Goal: Task Accomplishment & Management: Use online tool/utility

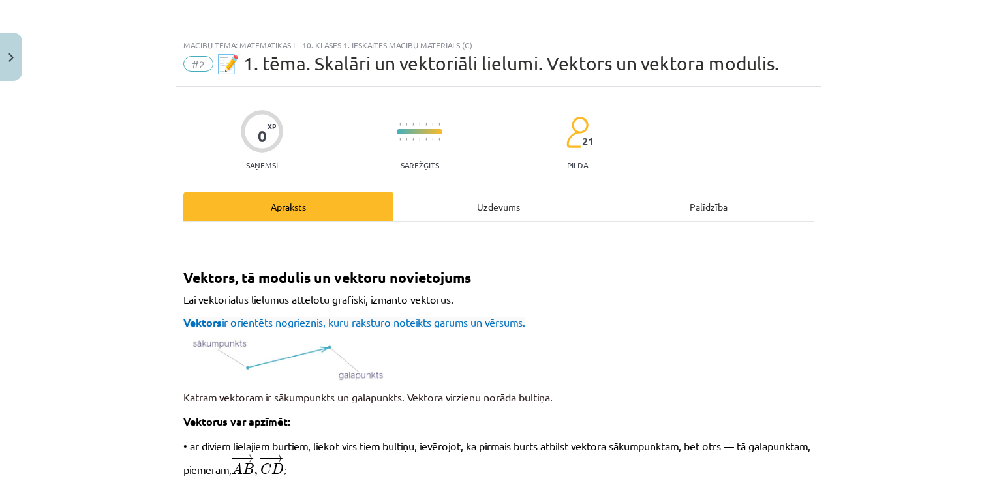
scroll to position [1547, 0]
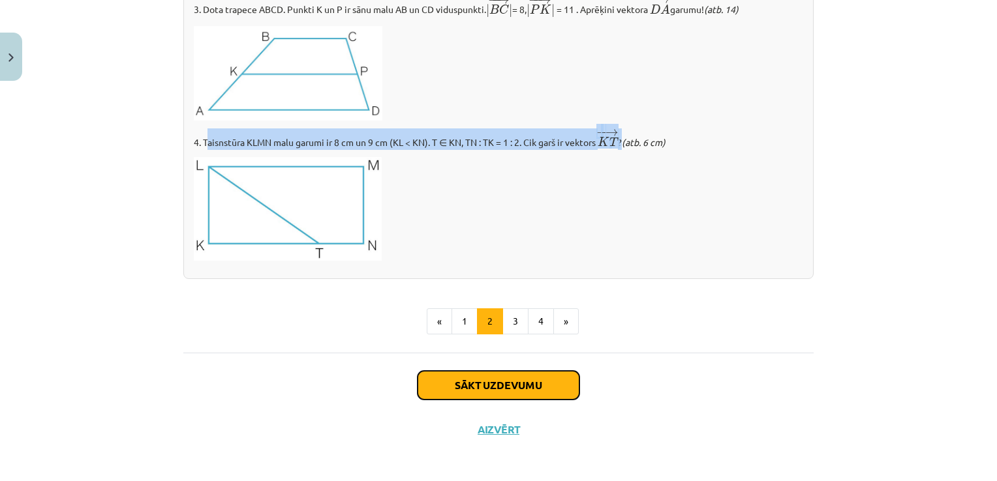
click at [506, 391] on button "Sākt uzdevumu" at bounding box center [499, 385] width 162 height 29
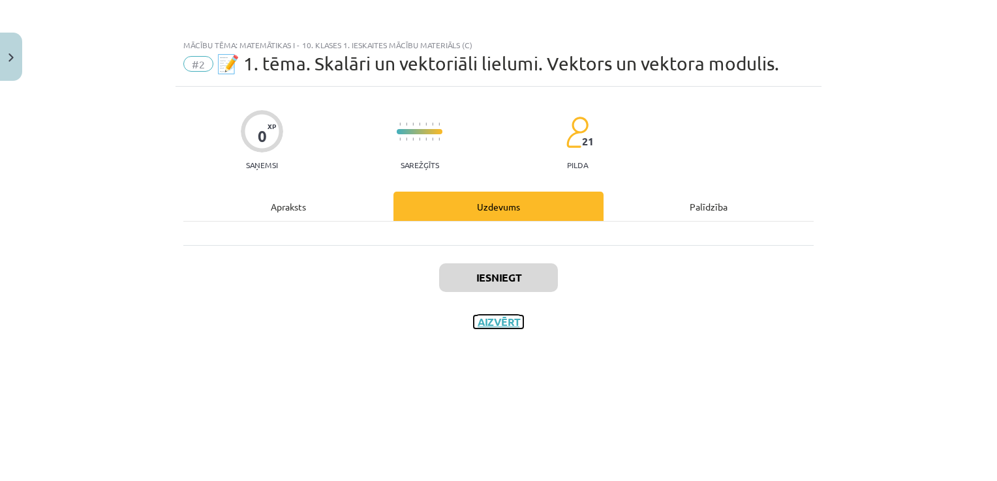
click at [498, 317] on button "Aizvērt" at bounding box center [499, 322] width 50 height 13
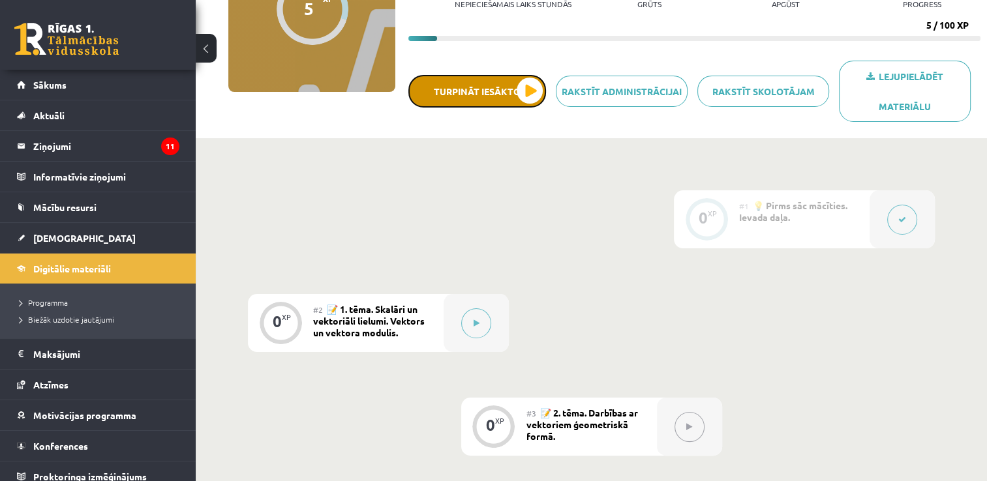
click at [508, 87] on button "Turpināt iesākto" at bounding box center [477, 91] width 138 height 33
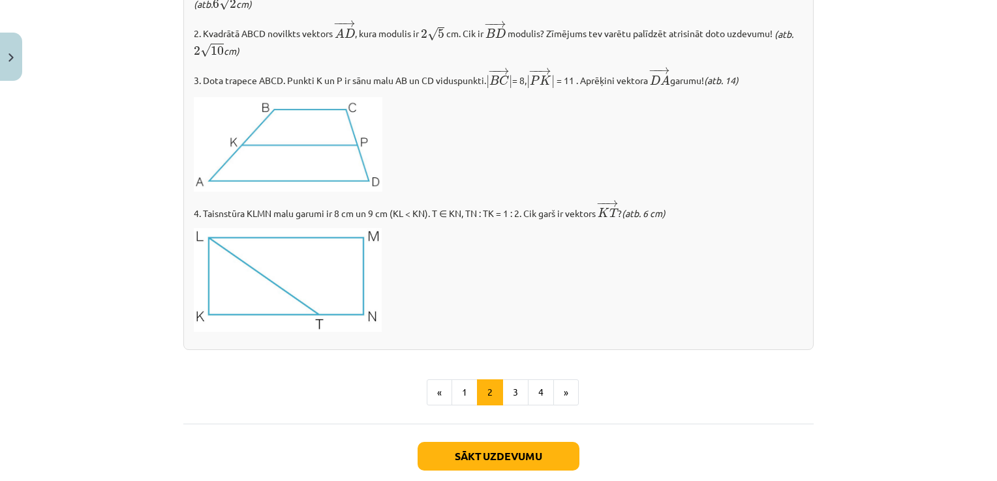
scroll to position [1547, 0]
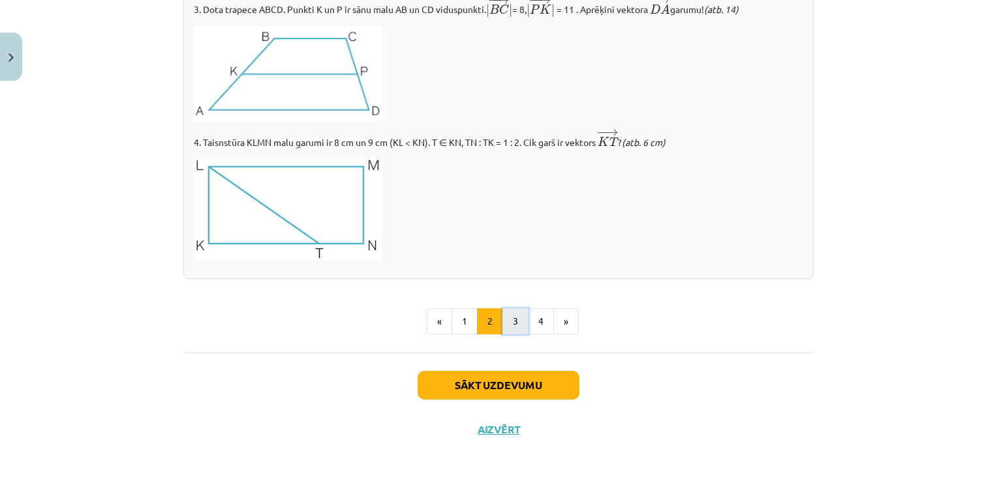
click at [508, 321] on button "3" at bounding box center [515, 322] width 26 height 26
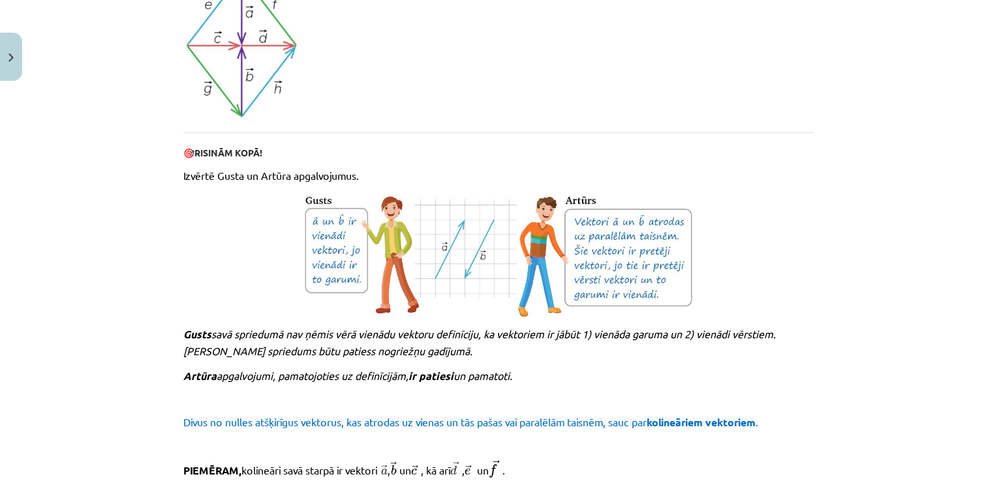
scroll to position [1415, 0]
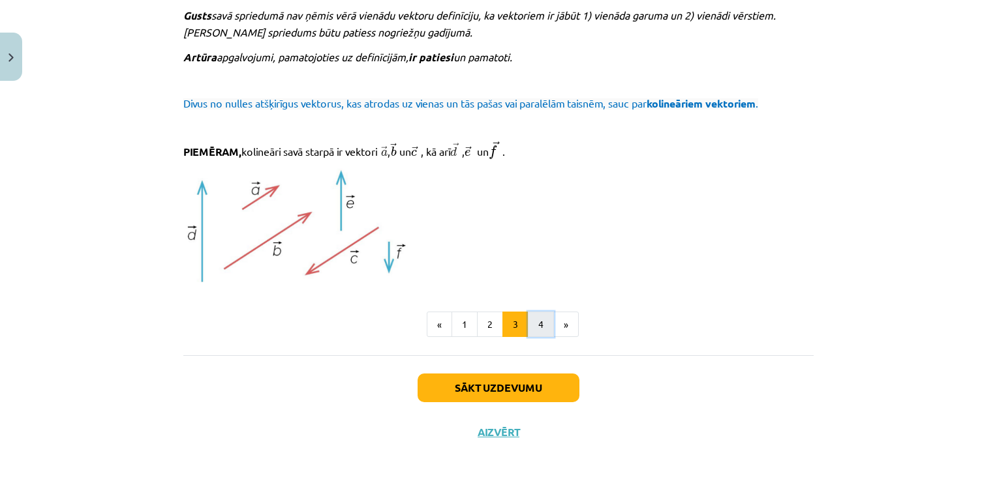
click at [534, 318] on button "4" at bounding box center [541, 325] width 26 height 26
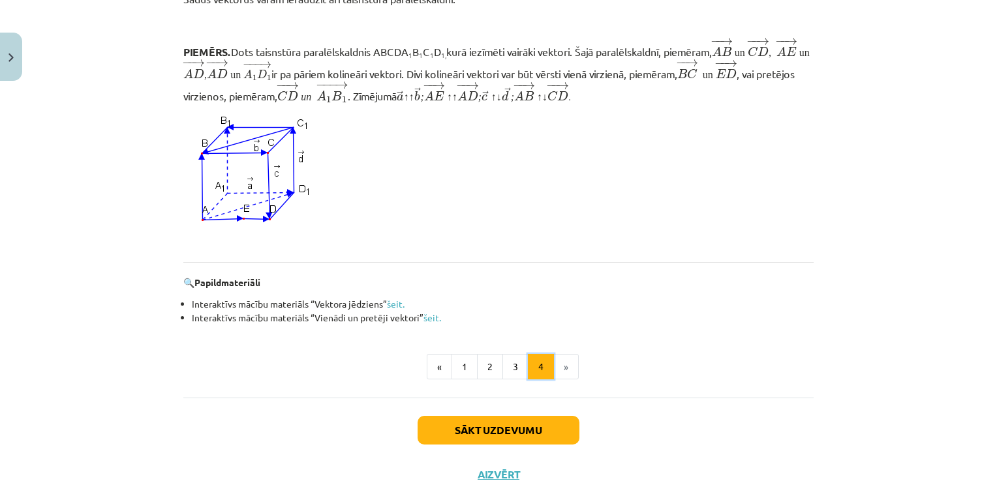
scroll to position [1200, 0]
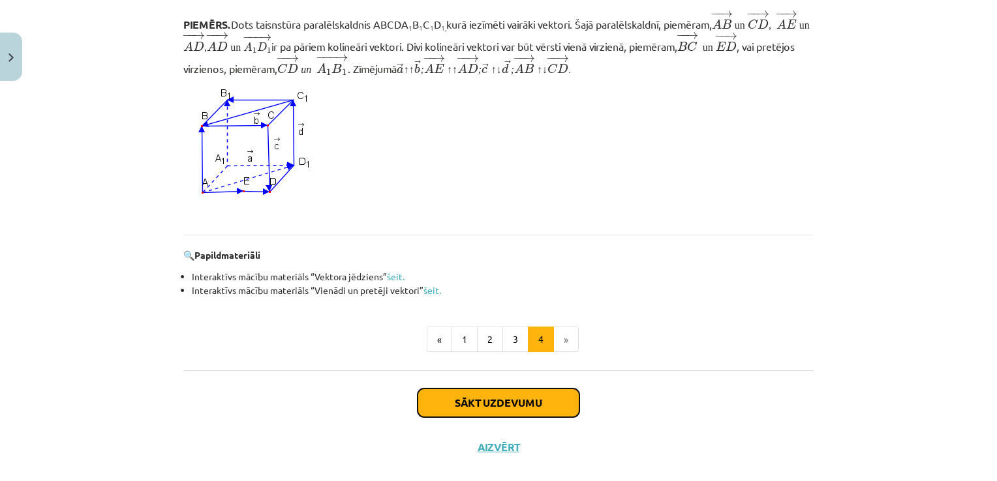
click at [511, 408] on button "Sākt uzdevumu" at bounding box center [499, 403] width 162 height 29
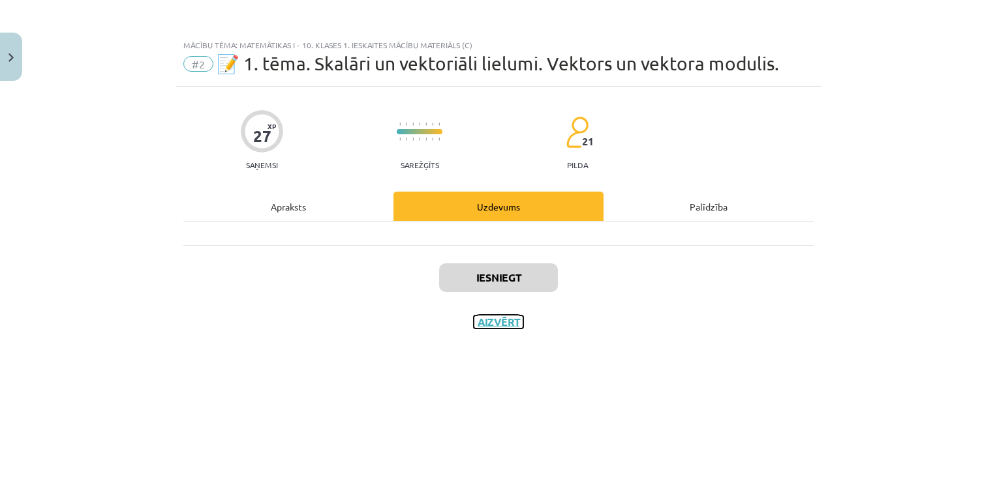
click at [496, 325] on button "Aizvērt" at bounding box center [499, 322] width 50 height 13
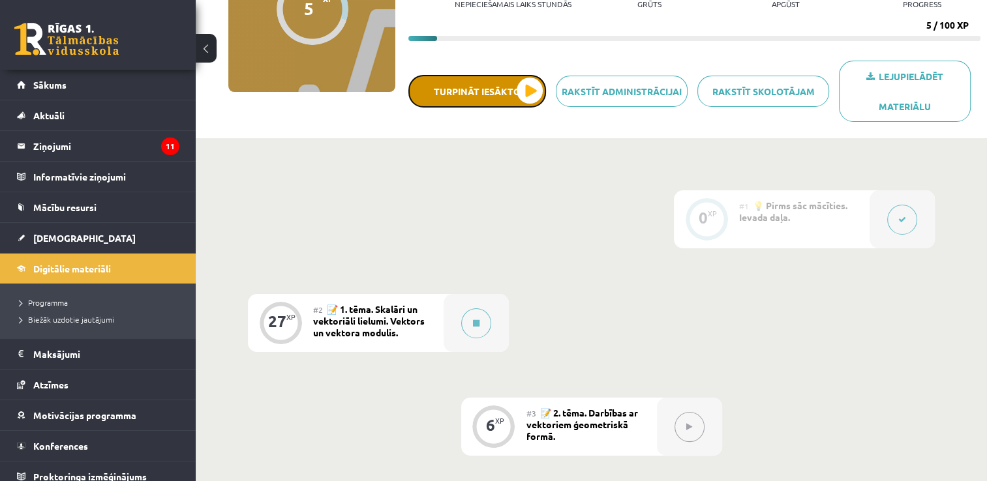
click at [517, 84] on button "Turpināt iesākto" at bounding box center [477, 91] width 138 height 33
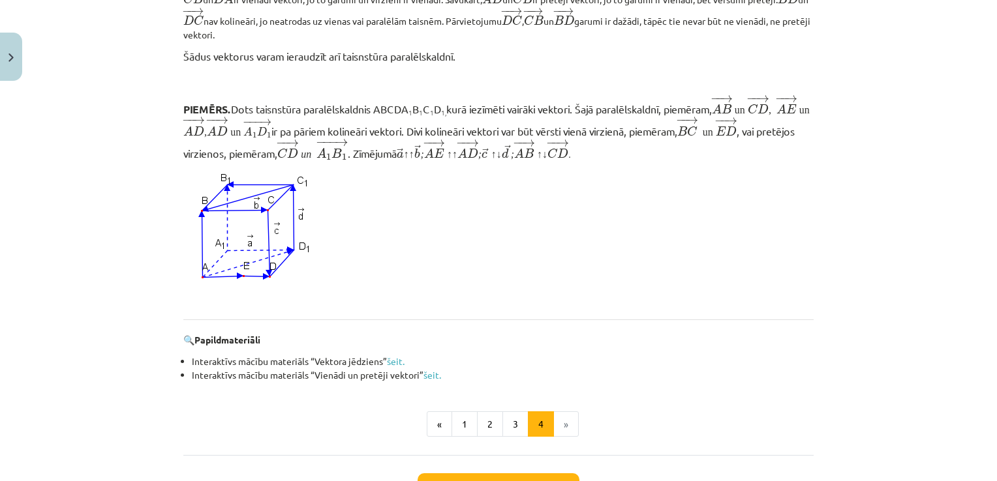
scroll to position [1221, 0]
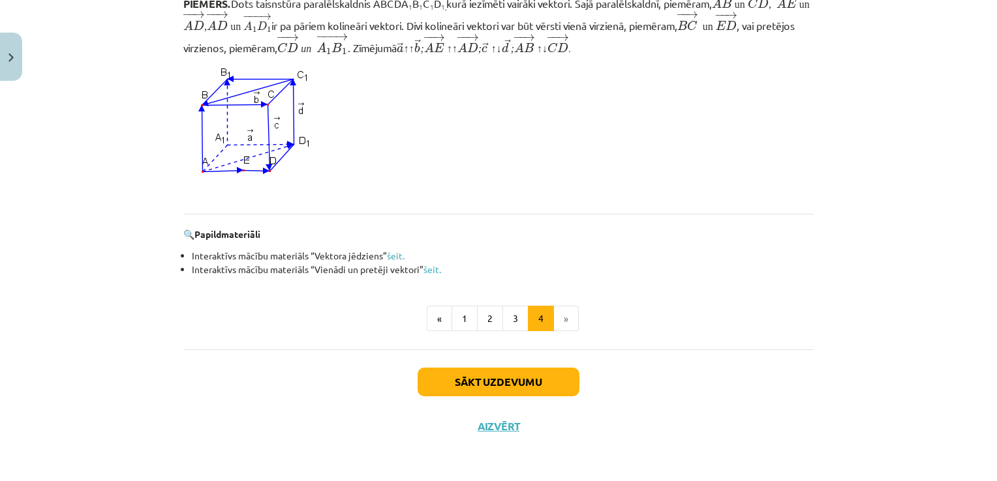
click at [558, 325] on li "»" at bounding box center [566, 319] width 25 height 26
click at [554, 314] on li "»" at bounding box center [566, 319] width 25 height 26
click at [538, 380] on button "Sākt uzdevumu" at bounding box center [499, 382] width 162 height 29
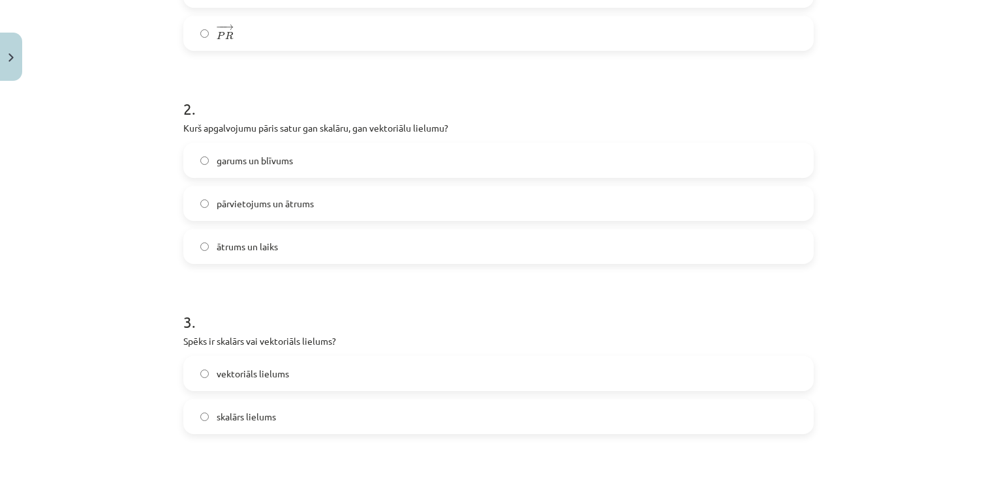
scroll to position [669, 0]
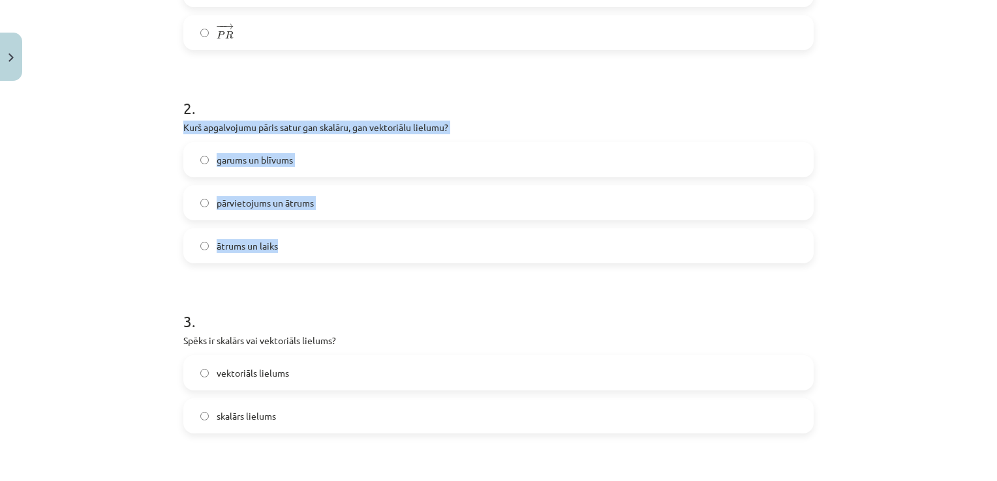
drag, startPoint x: 178, startPoint y: 127, endPoint x: 331, endPoint y: 243, distance: 191.9
click at [331, 243] on div "2 . Kurš apgalvojumu pāris satur gan skalāru, gan vektoriālu lielumu? garums un…" at bounding box center [498, 169] width 630 height 187
copy div "Kurš apgalvojumu pāris satur gan skalāru, gan vektoriālu lielumu? garums un blī…"
click at [284, 243] on label "ātrums un laiks" at bounding box center [499, 246] width 628 height 33
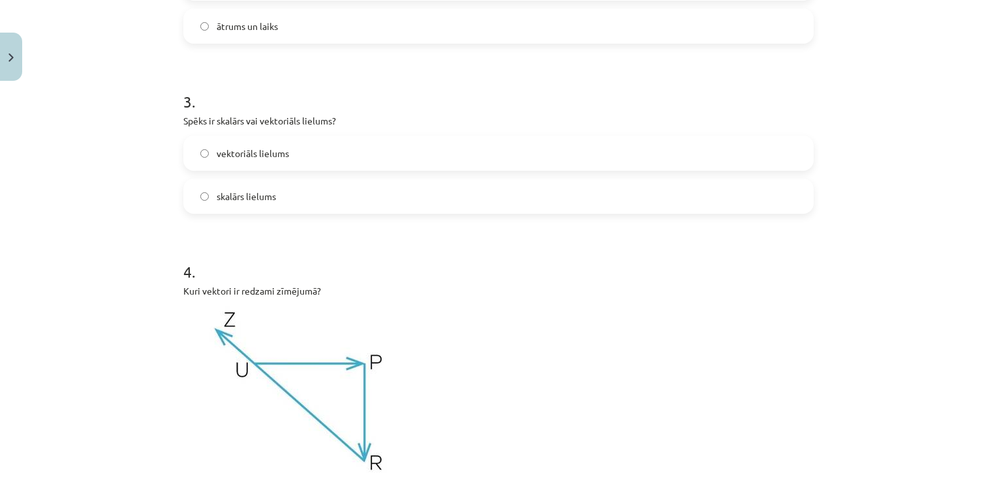
scroll to position [890, 0]
drag, startPoint x: 179, startPoint y: 120, endPoint x: 339, endPoint y: 115, distance: 159.2
click at [339, 115] on p "Spēks ir skalārs vai vektoriāls lielums?" at bounding box center [498, 121] width 630 height 14
click at [326, 147] on label "vektoriāls lielums" at bounding box center [499, 152] width 628 height 33
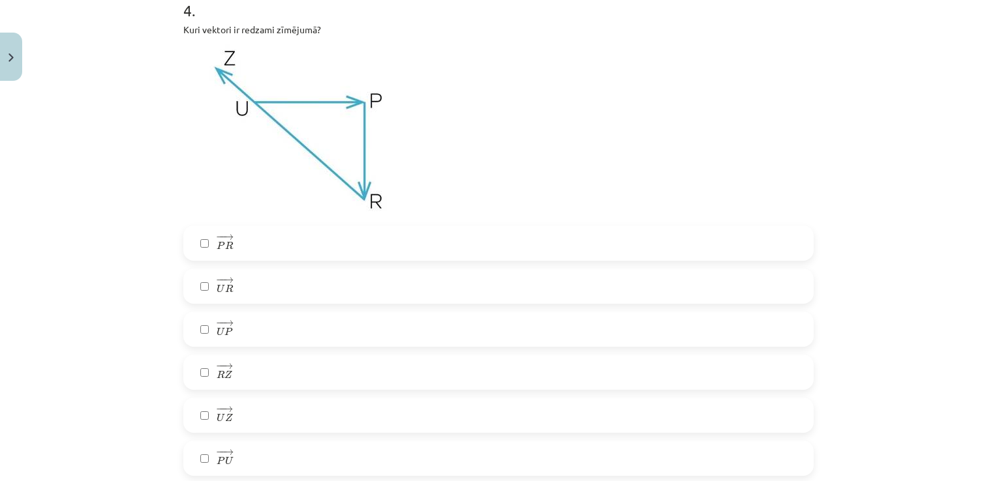
scroll to position [1150, 0]
click at [226, 368] on span "→" at bounding box center [227, 368] width 10 height 6
click at [241, 331] on label "− − → U P U P →" at bounding box center [499, 330] width 628 height 33
click at [243, 240] on label "− − → P R P R →" at bounding box center [499, 244] width 628 height 33
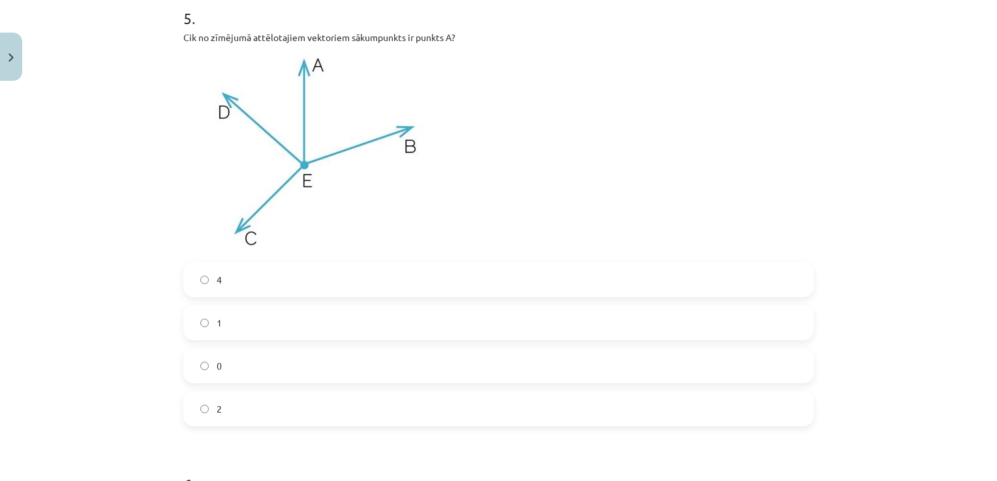
scroll to position [1665, 0]
click at [222, 357] on label "0" at bounding box center [499, 367] width 628 height 33
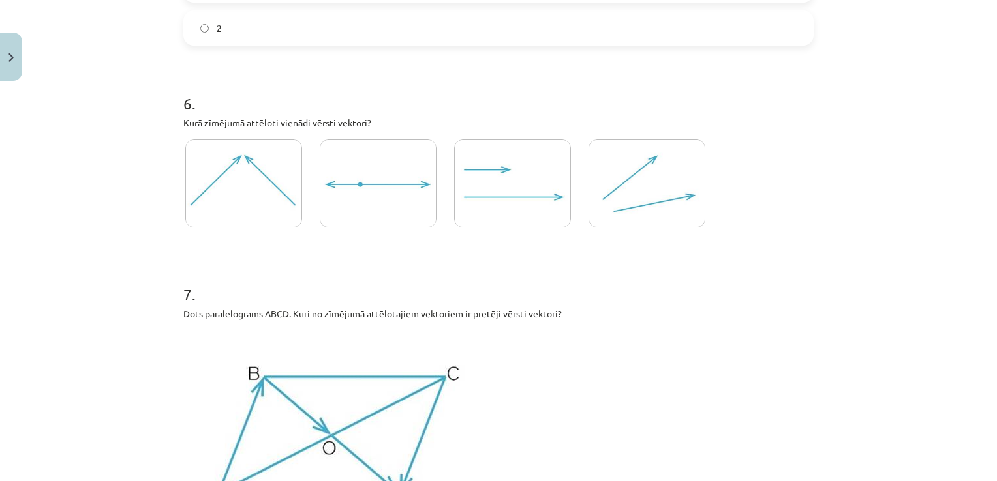
scroll to position [2054, 0]
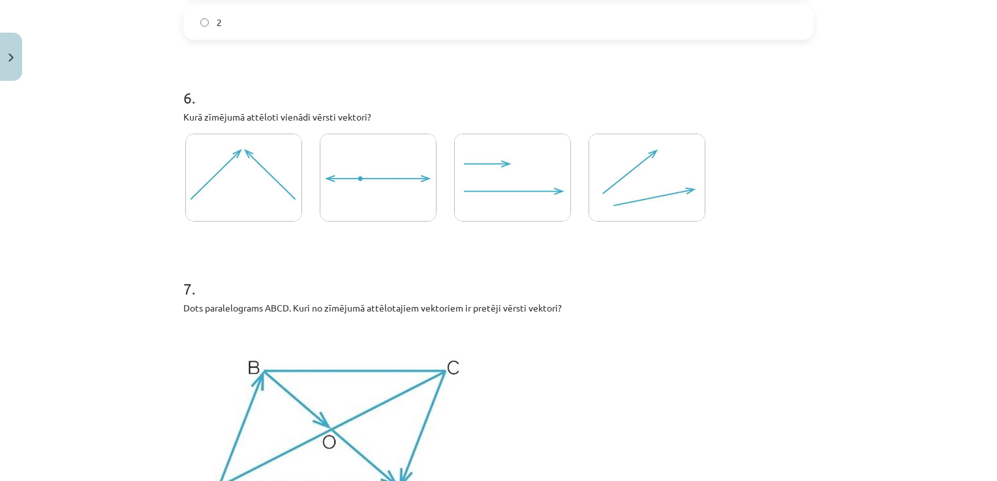
click at [256, 191] on img at bounding box center [243, 178] width 117 height 88
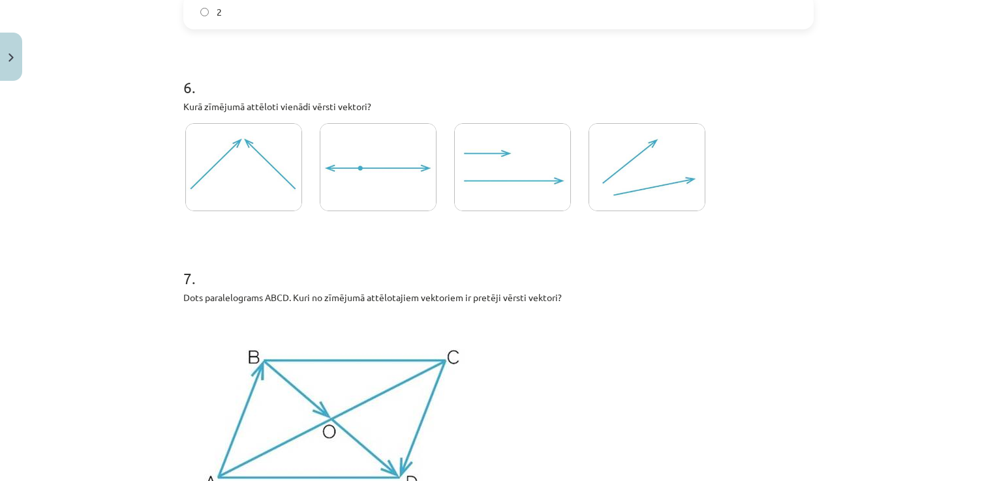
scroll to position [2065, 0]
click at [484, 192] on img at bounding box center [512, 167] width 117 height 88
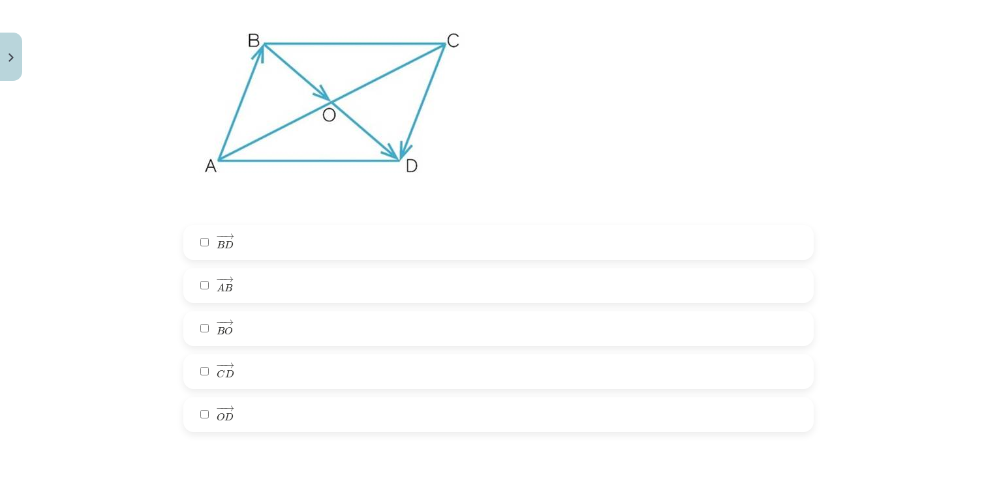
scroll to position [2381, 0]
click at [266, 284] on label "− − → A B A B →" at bounding box center [499, 285] width 628 height 33
click at [239, 371] on label "− − → C D C D →" at bounding box center [499, 372] width 628 height 33
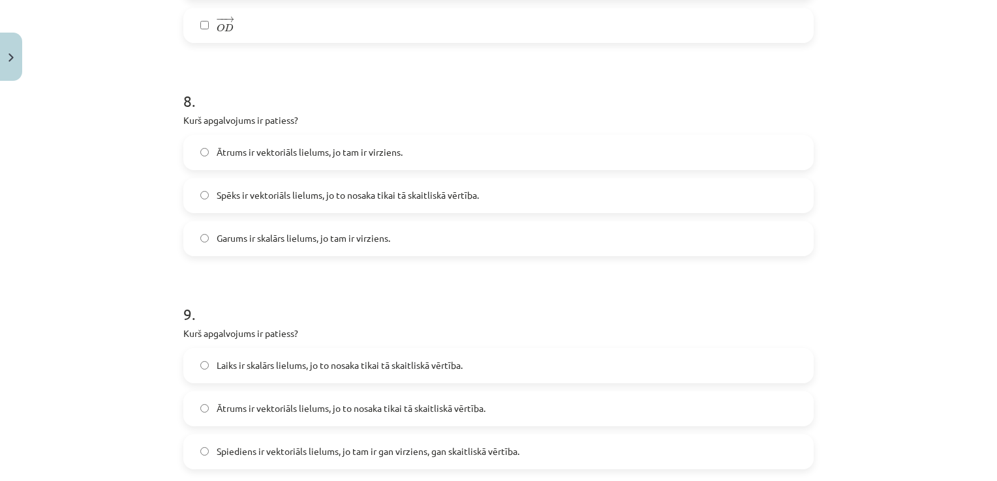
scroll to position [2771, 0]
click at [365, 158] on label "Ātrums ir vektoriāls lielums, jo tam ir virziens." at bounding box center [499, 152] width 628 height 33
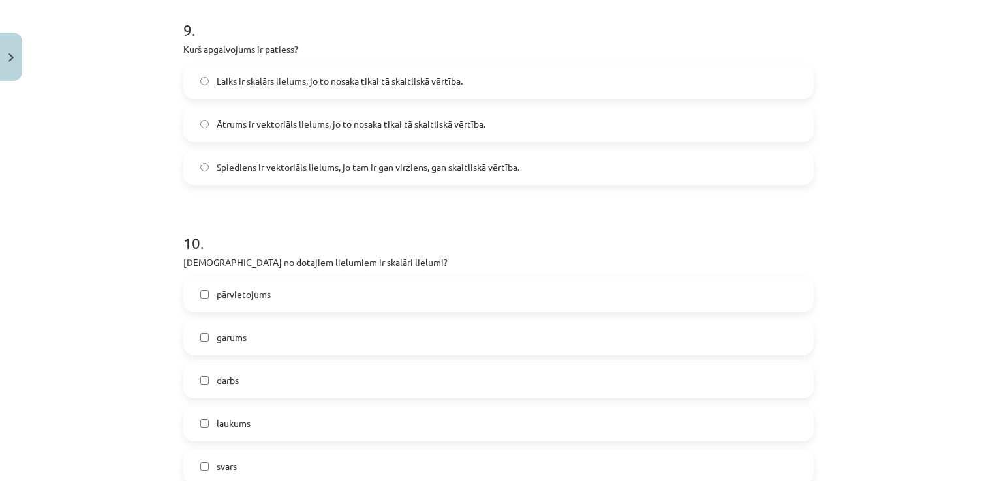
scroll to position [3058, 0]
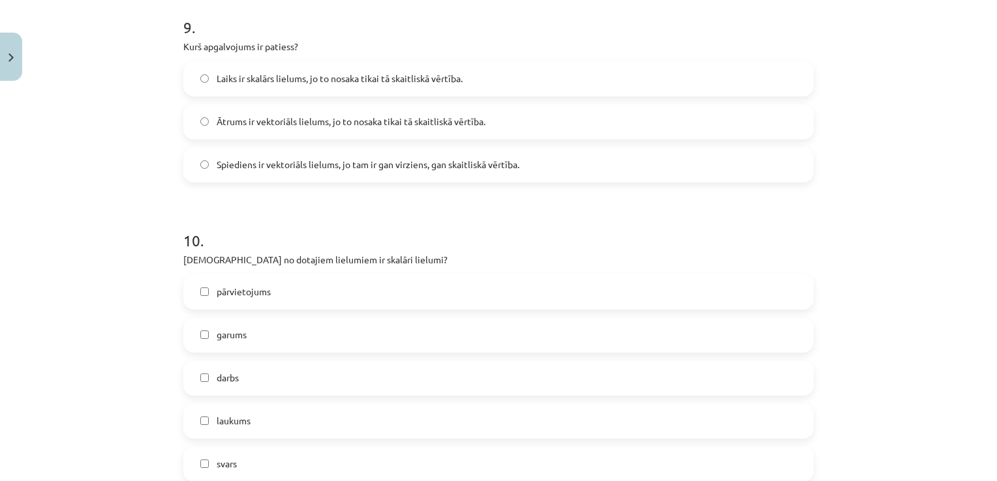
click at [425, 83] on span "Laiks ir skalārs lielums, jo to nosaka tikai tā skaitliskā vērtība." at bounding box center [340, 79] width 246 height 14
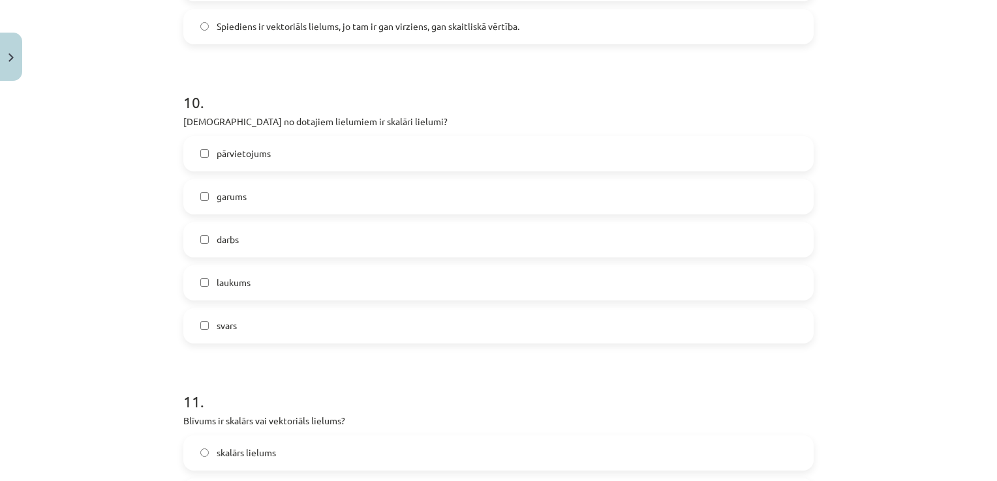
scroll to position [3199, 0]
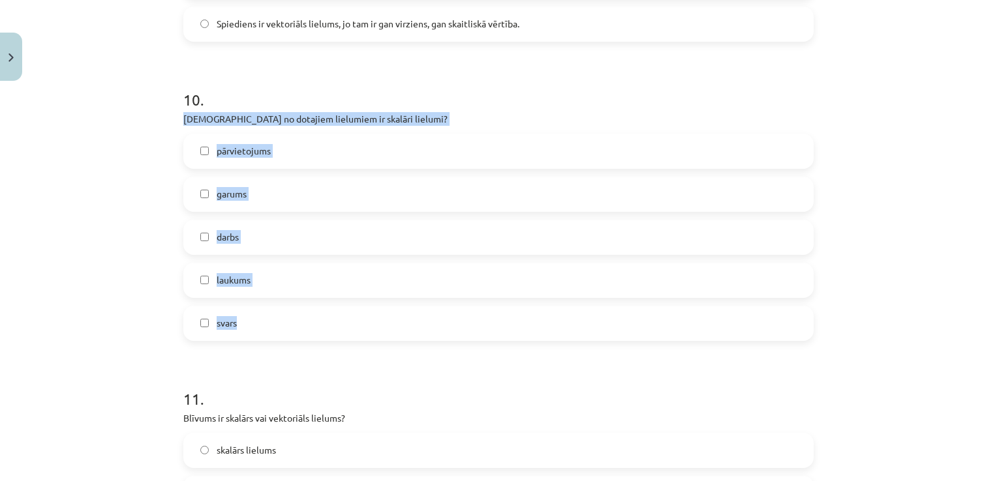
drag, startPoint x: 177, startPoint y: 119, endPoint x: 371, endPoint y: 330, distance: 285.8
click at [371, 330] on div "10 . Kuri no dotajiem lielumiem ir skalāri lielumi? pārvietojums garums darbs l…" at bounding box center [498, 204] width 630 height 273
copy div "Kuri no dotajiem lielumiem ir skalāri lielumi? pārvietojums garums darbs laukum…"
click at [266, 192] on label "garums" at bounding box center [499, 194] width 628 height 33
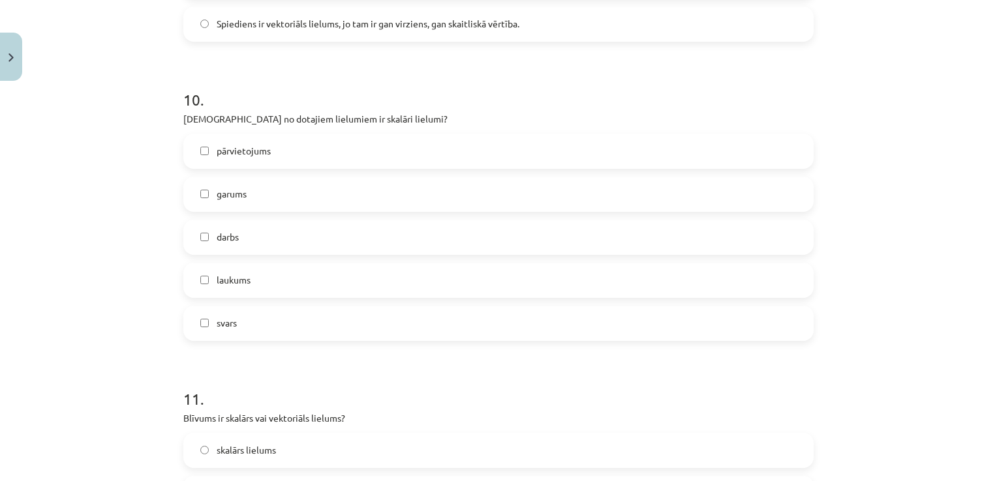
click at [263, 234] on label "darbs" at bounding box center [499, 237] width 628 height 33
click at [269, 275] on label "laukums" at bounding box center [499, 280] width 628 height 33
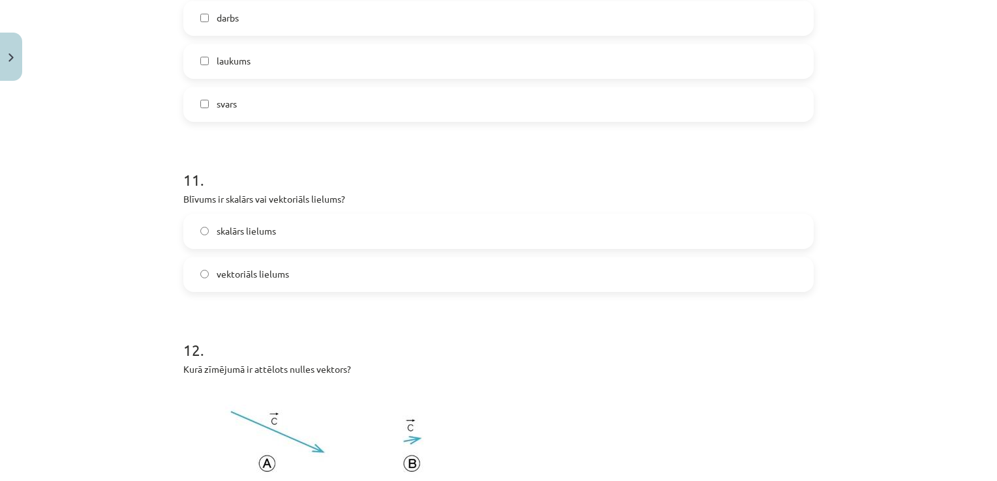
scroll to position [3419, 0]
drag, startPoint x: 172, startPoint y: 197, endPoint x: 331, endPoint y: 281, distance: 180.1
copy div "Blīvums ir skalārs vai vektoriāls lielums? skalārs lielums vektoriāls lielums"
click at [220, 237] on label "skalārs lielums" at bounding box center [499, 230] width 628 height 33
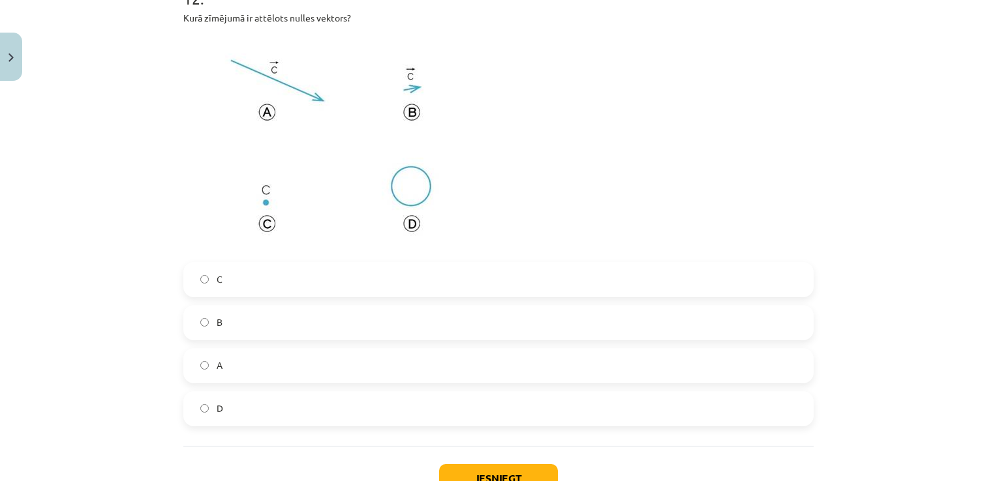
scroll to position [3769, 0]
click at [217, 421] on label "D" at bounding box center [499, 409] width 628 height 33
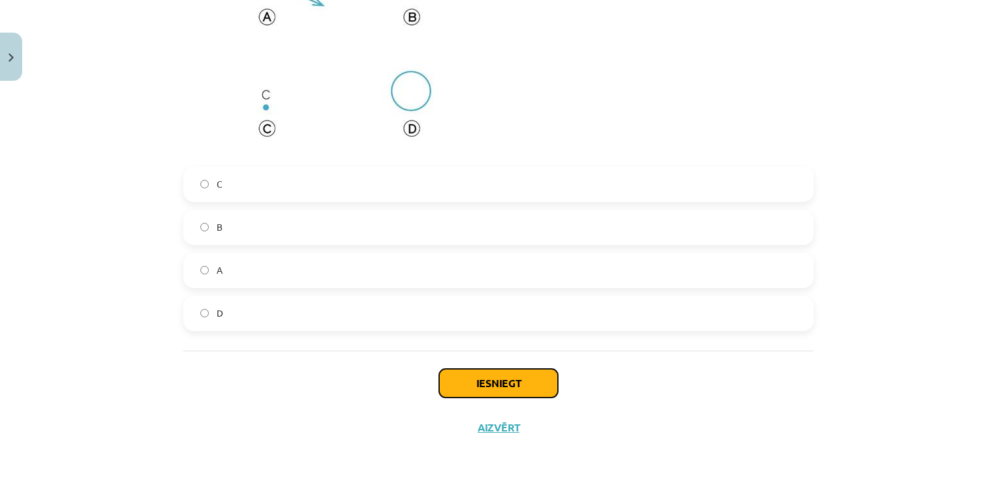
click at [474, 390] on button "Iesniegt" at bounding box center [498, 383] width 119 height 29
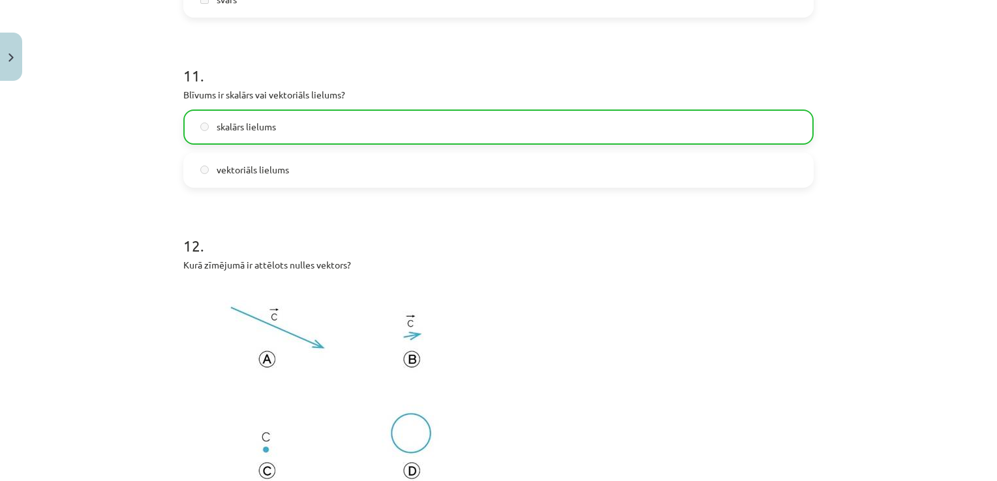
scroll to position [3906, 0]
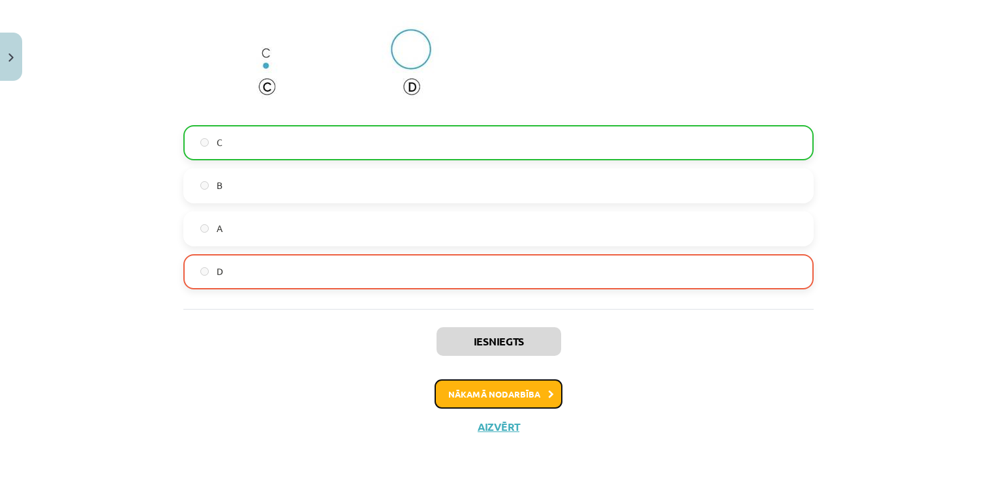
click at [470, 382] on button "Nākamā nodarbība" at bounding box center [498, 395] width 128 height 30
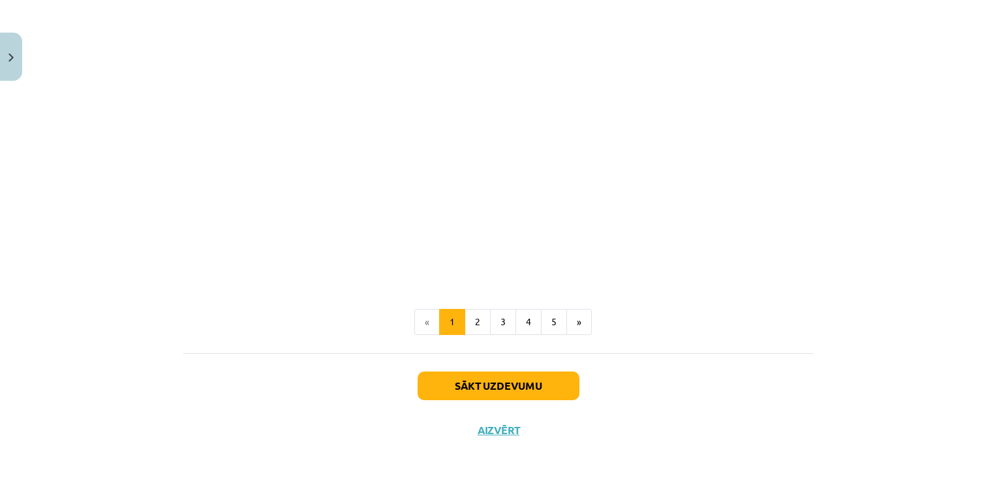
scroll to position [1997, 0]
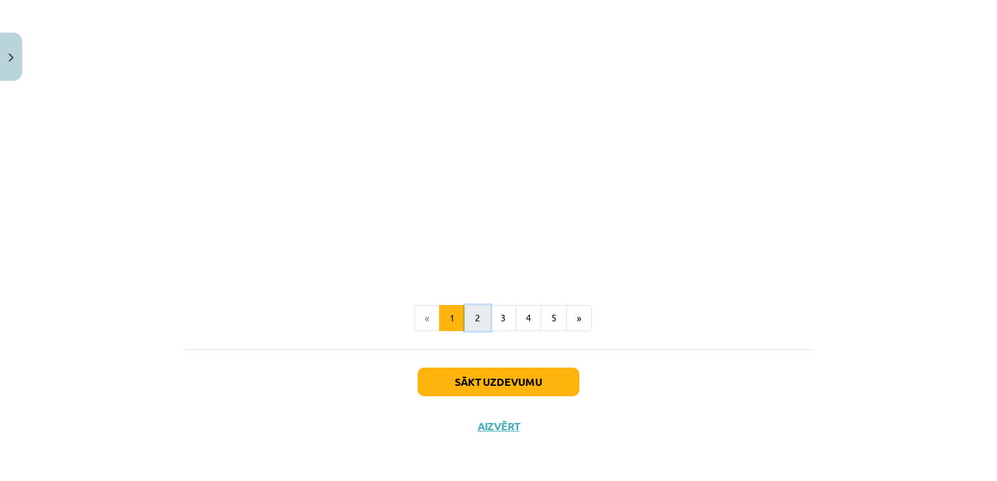
click at [469, 329] on button "2" at bounding box center [477, 318] width 26 height 26
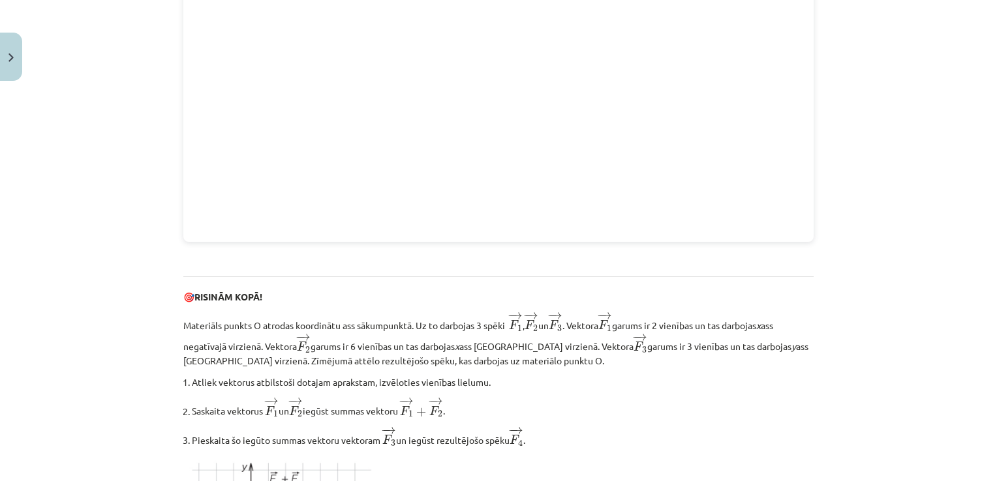
scroll to position [1620, 0]
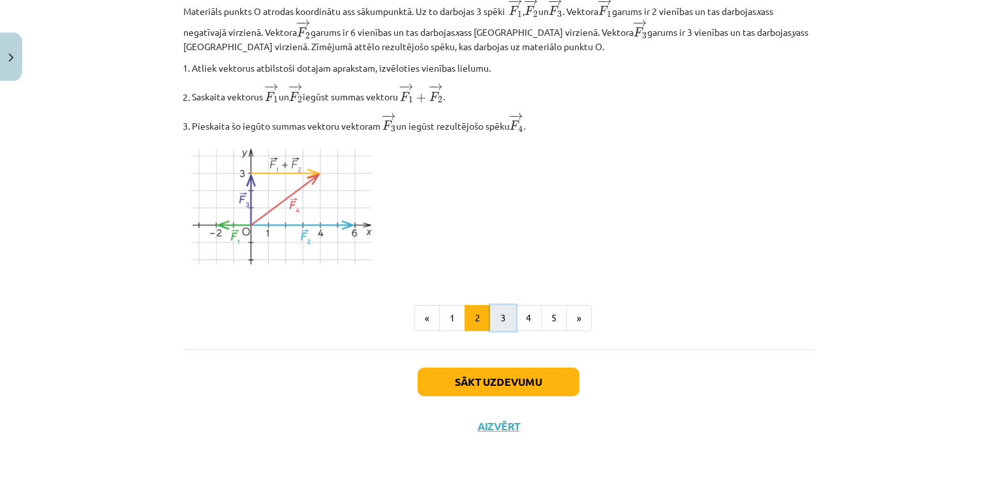
click at [501, 311] on button "3" at bounding box center [503, 318] width 26 height 26
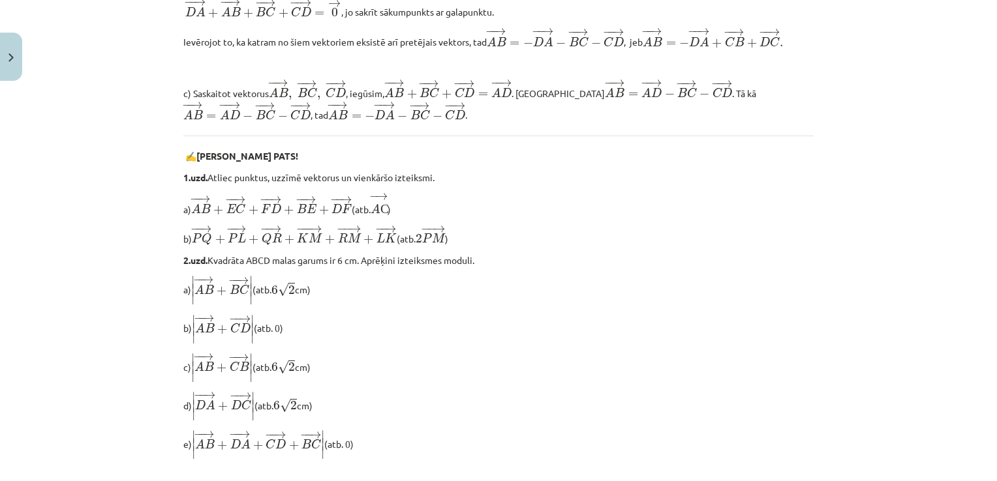
scroll to position [1120, 0]
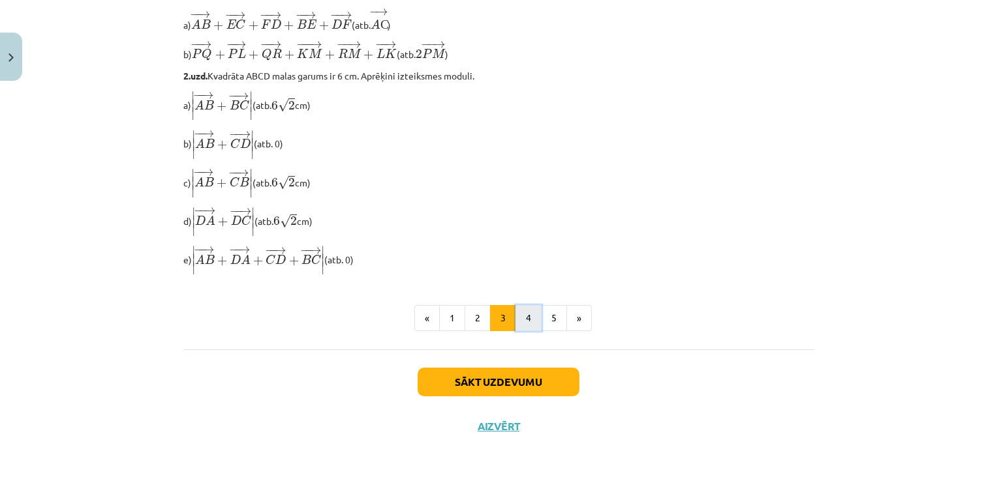
click at [522, 314] on button "4" at bounding box center [528, 318] width 26 height 26
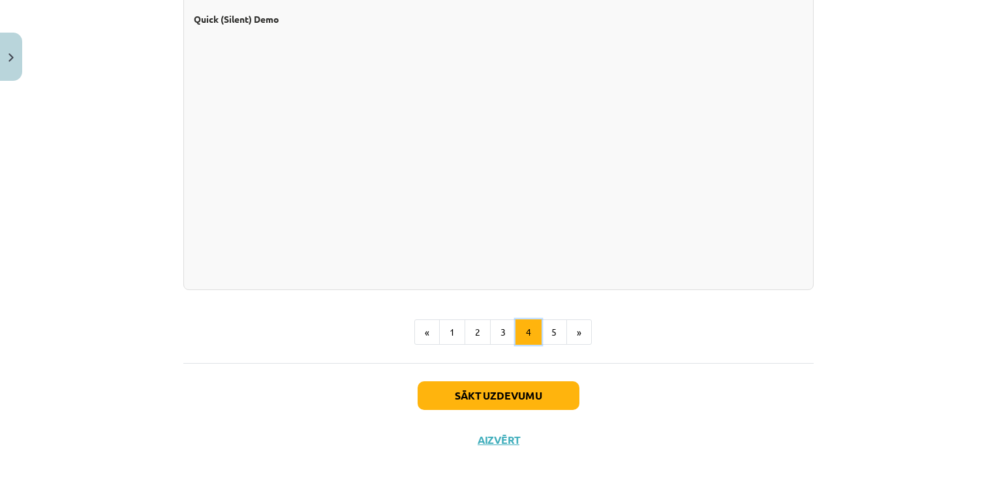
scroll to position [1196, 0]
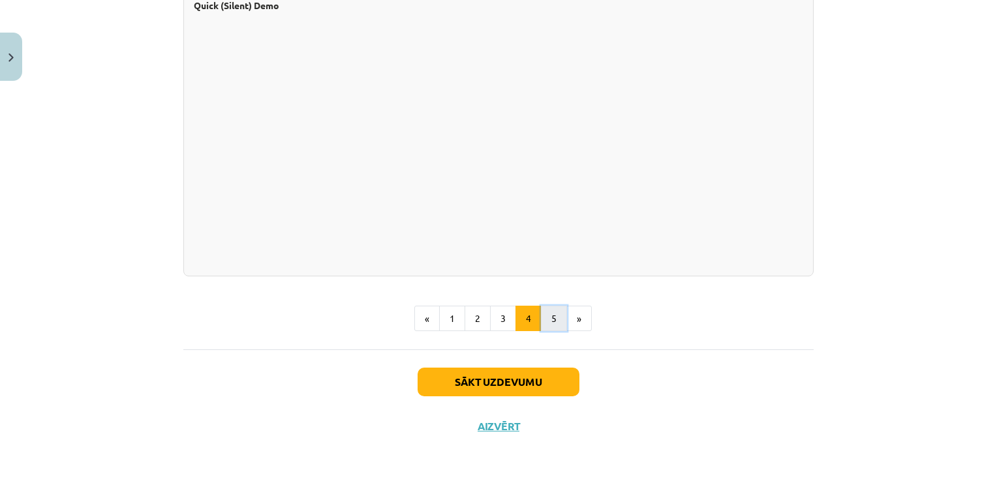
click at [553, 318] on button "5" at bounding box center [554, 319] width 26 height 26
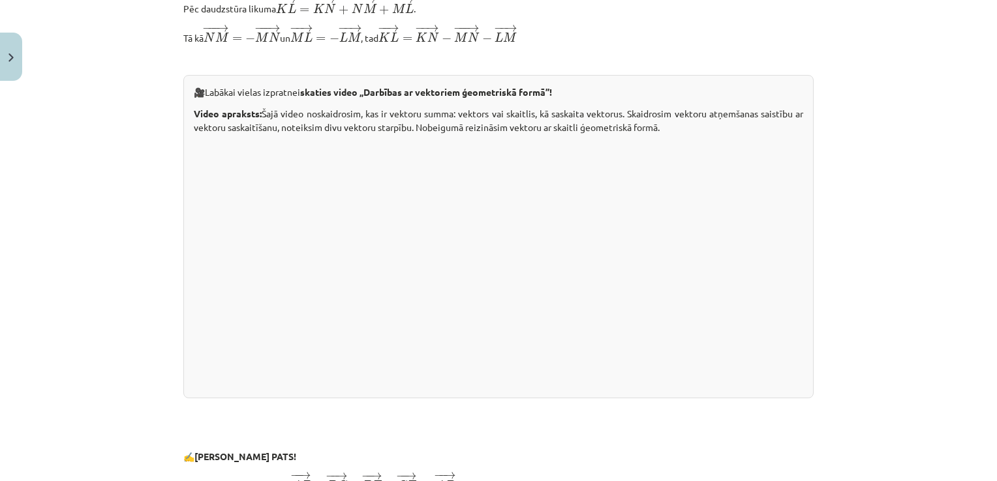
scroll to position [2782, 0]
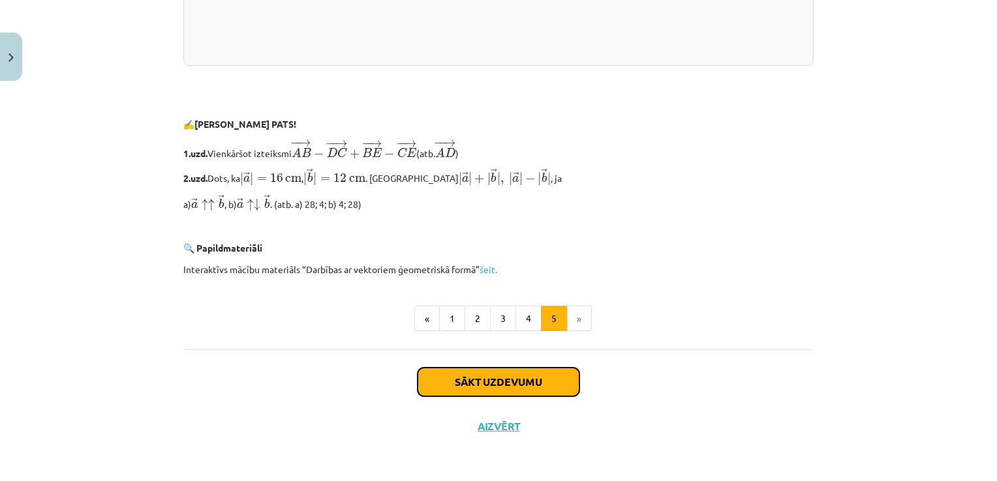
click at [540, 382] on button "Sākt uzdevumu" at bounding box center [499, 382] width 162 height 29
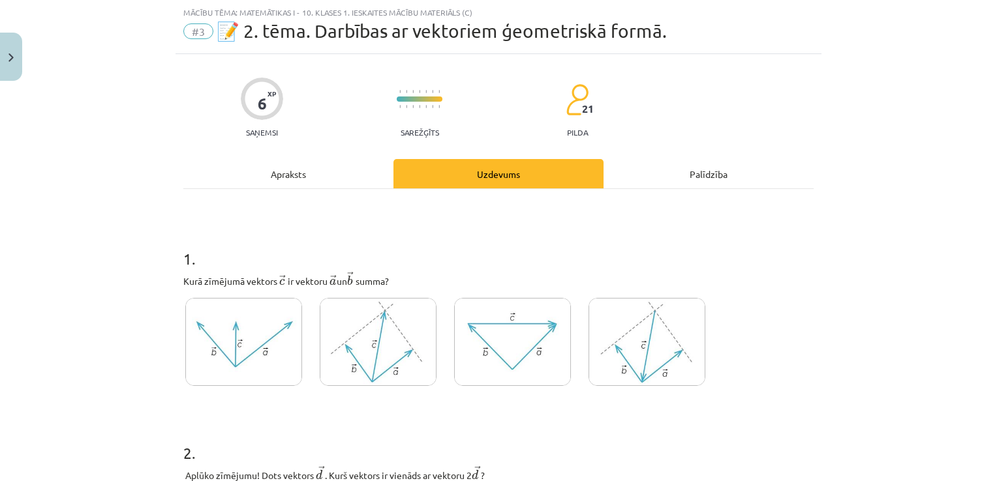
scroll to position [118, 0]
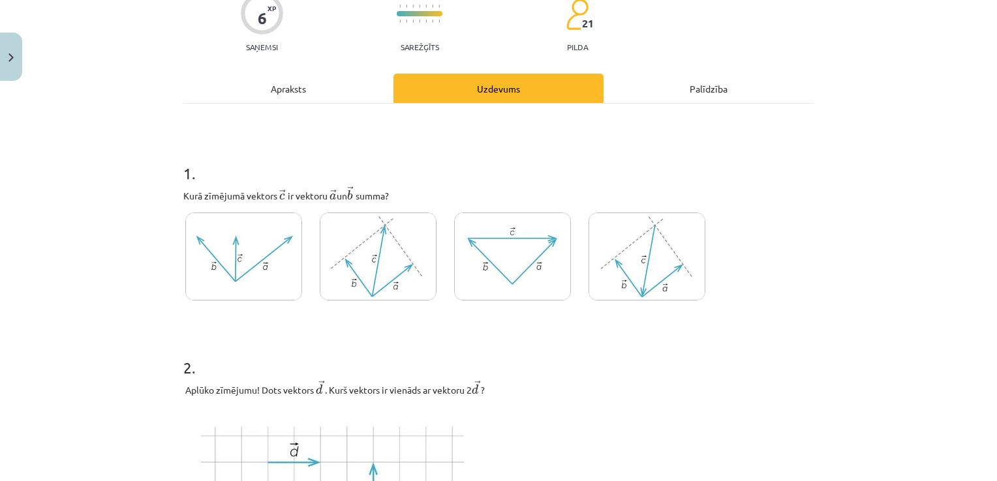
click at [535, 250] on img at bounding box center [512, 257] width 117 height 88
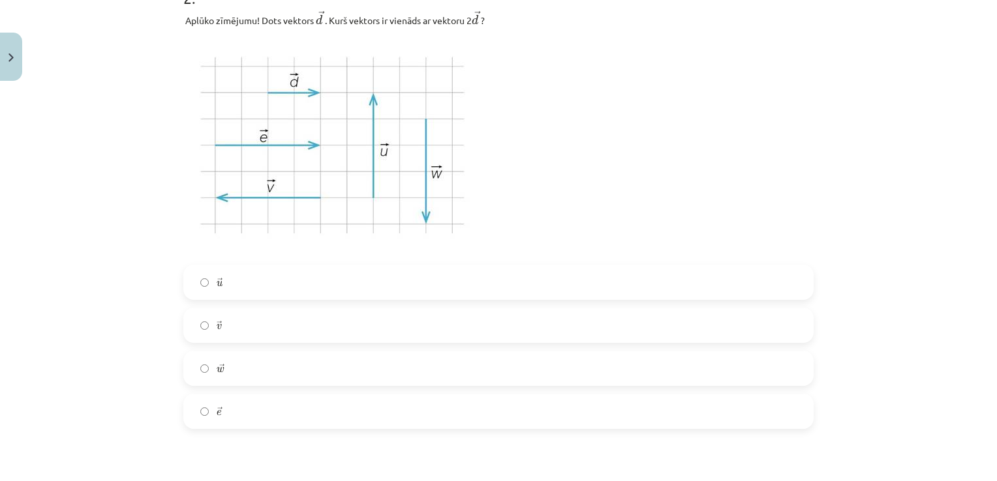
scroll to position [489, 0]
click at [230, 419] on label "→ e e →" at bounding box center [499, 410] width 628 height 33
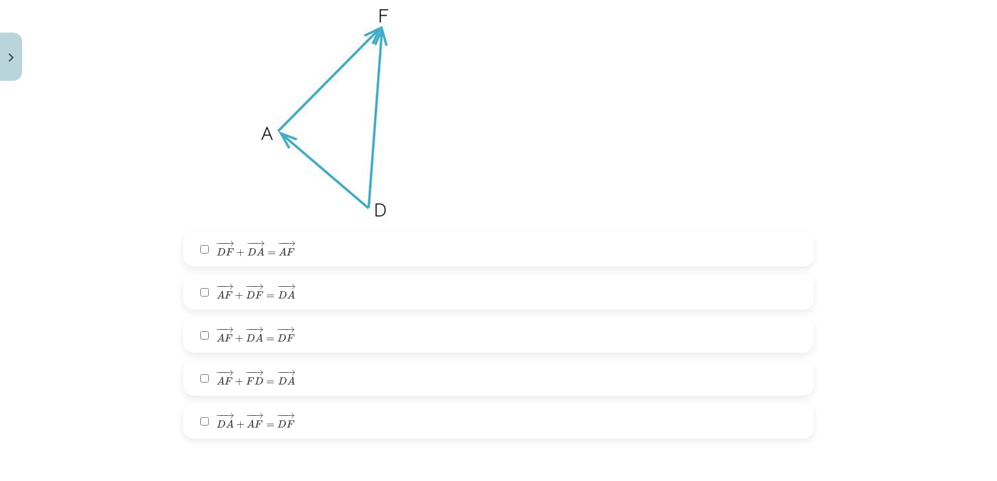
scroll to position [1007, 0]
click at [237, 258] on span "+" at bounding box center [240, 254] width 8 height 8
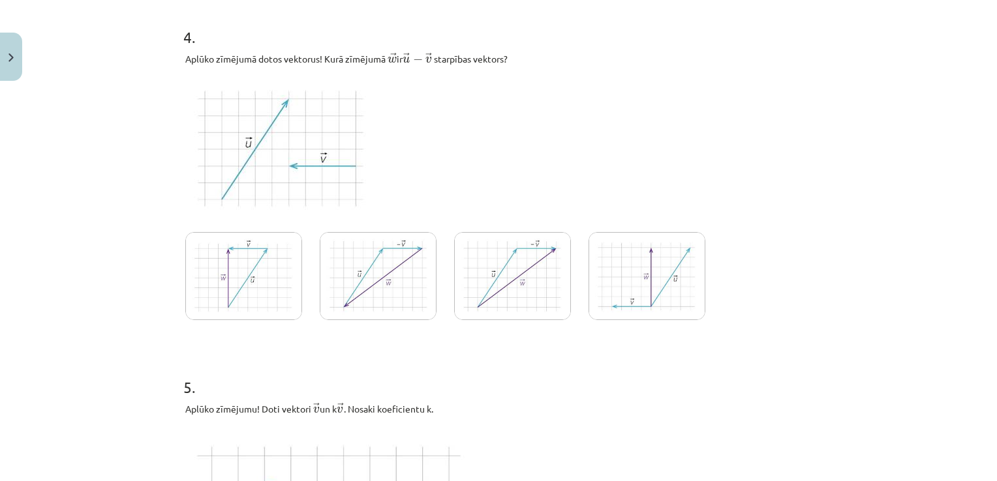
scroll to position [1469, 0]
click at [387, 283] on img at bounding box center [378, 274] width 117 height 88
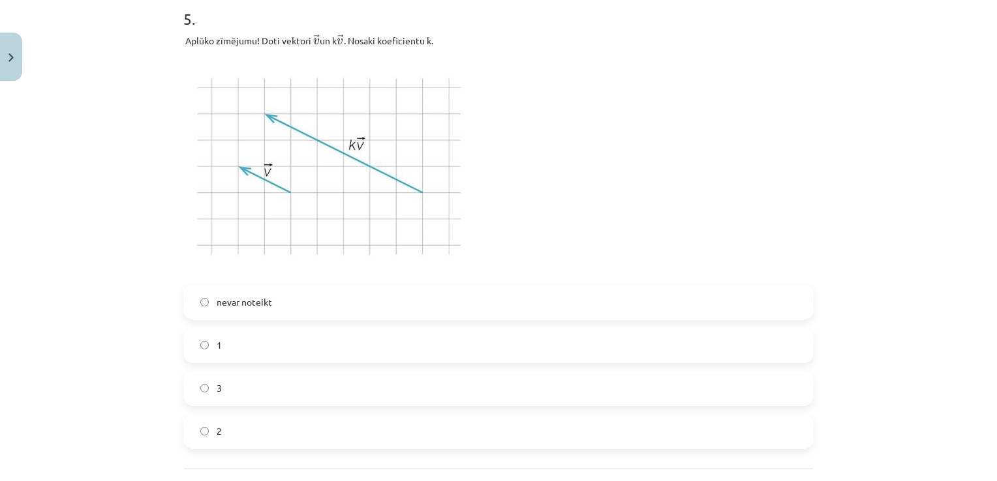
scroll to position [1837, 0]
click at [256, 395] on label "3" at bounding box center [499, 387] width 628 height 33
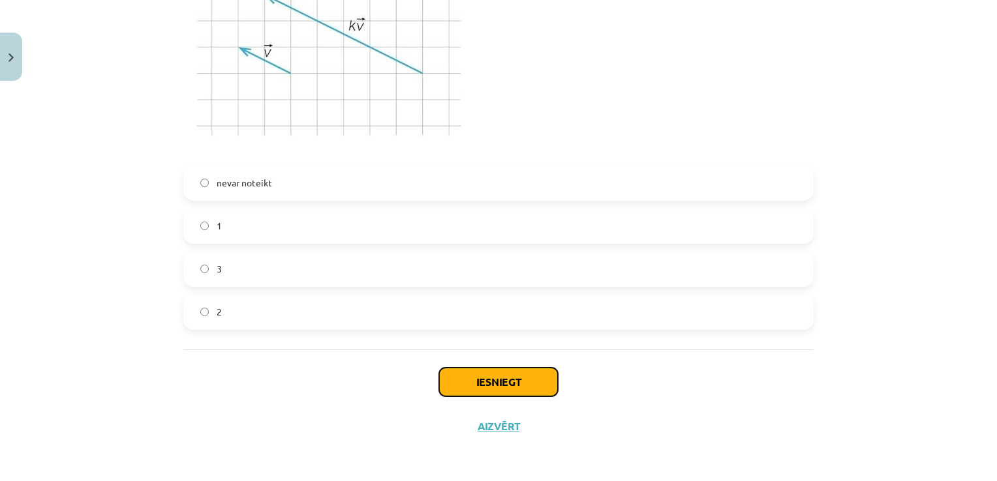
click at [472, 389] on button "Iesniegt" at bounding box center [498, 382] width 119 height 29
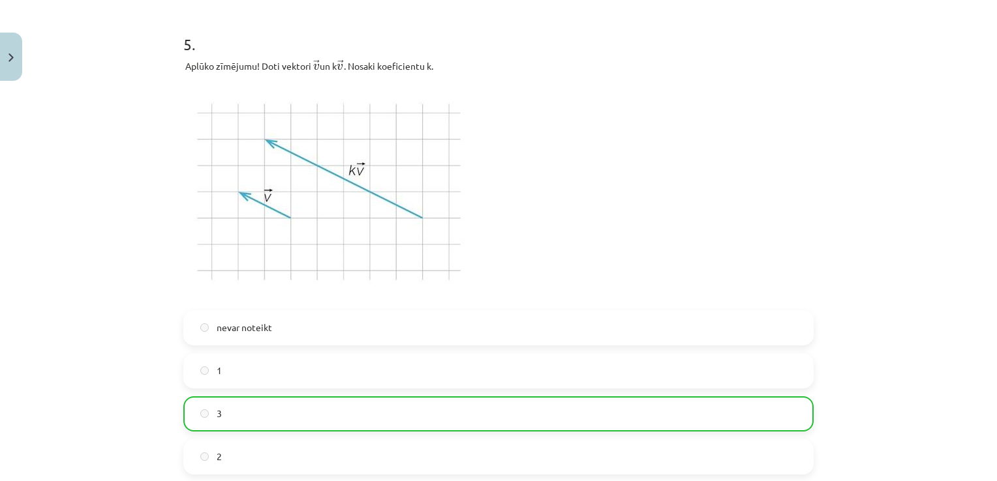
scroll to position [1996, 0]
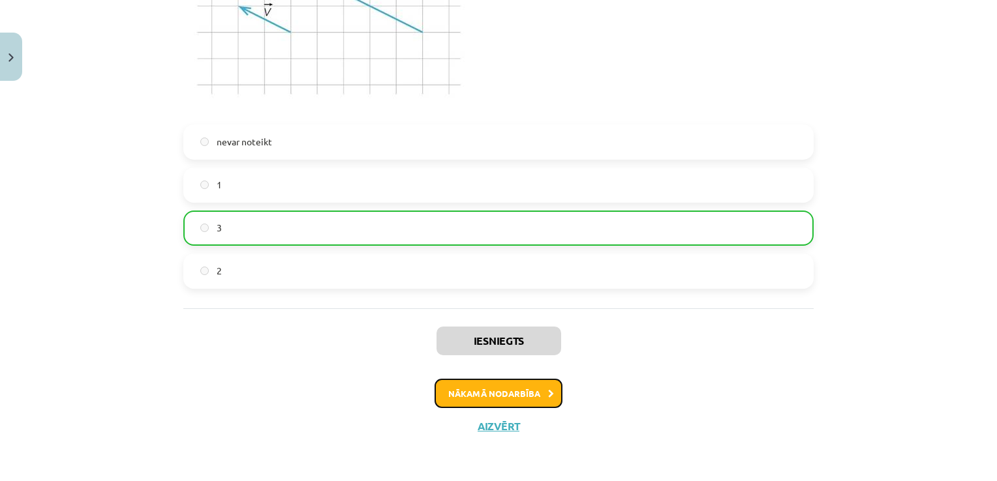
click at [474, 397] on button "Nākamā nodarbība" at bounding box center [498, 394] width 128 height 30
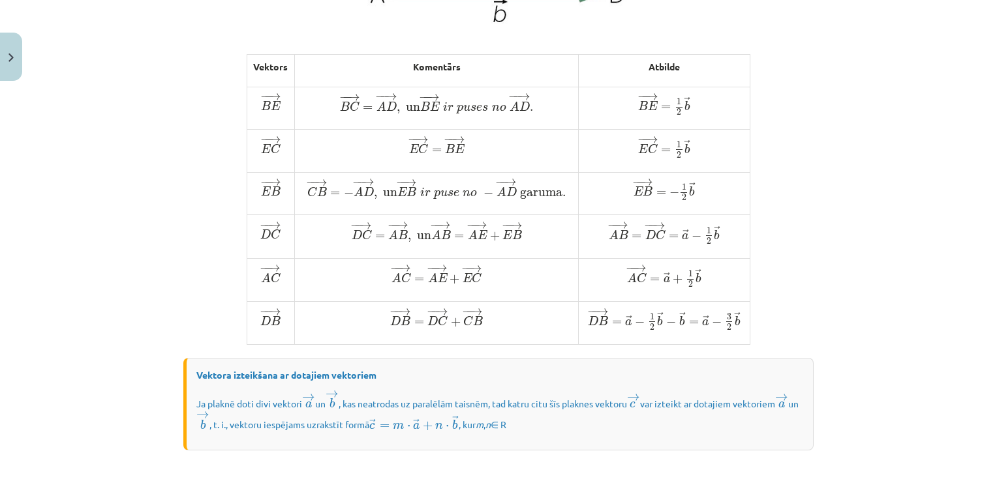
scroll to position [1081, 0]
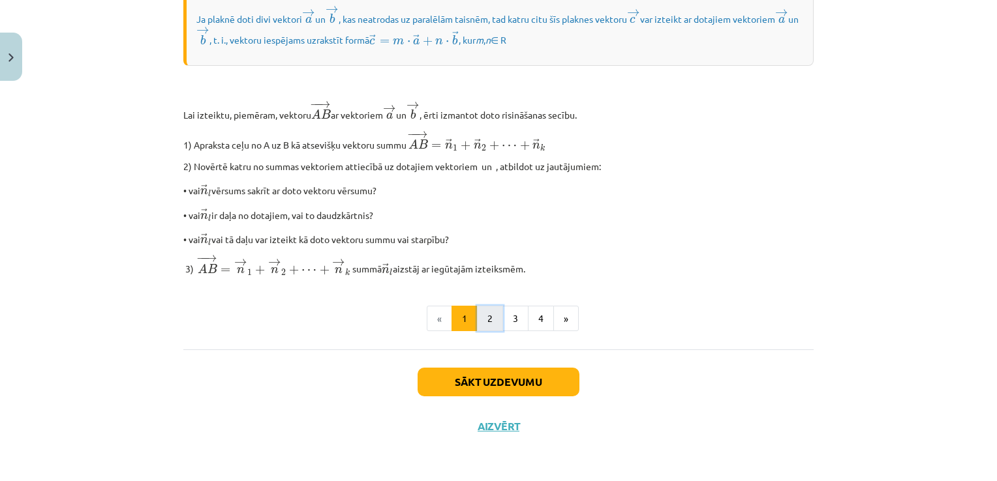
click at [477, 320] on button "2" at bounding box center [490, 319] width 26 height 26
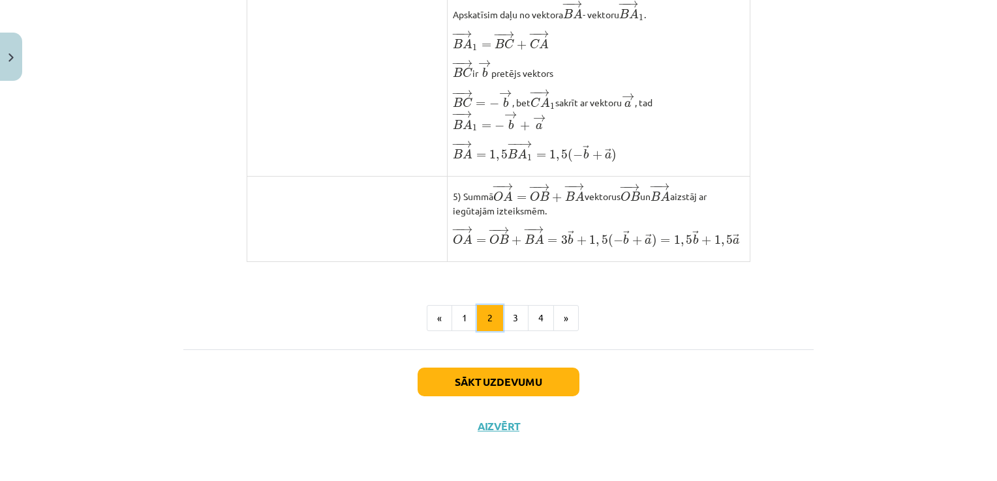
scroll to position [1076, 0]
click at [509, 323] on button "3" at bounding box center [515, 318] width 26 height 26
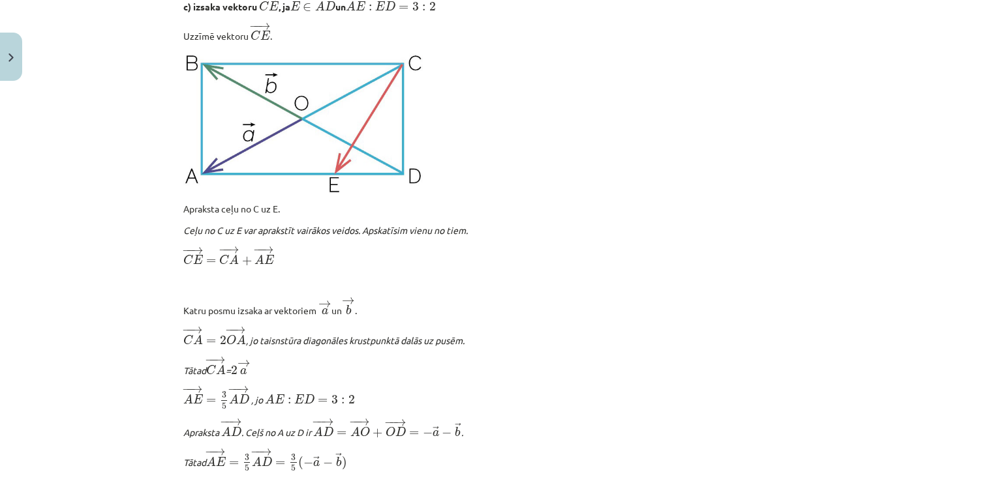
scroll to position [1596, 0]
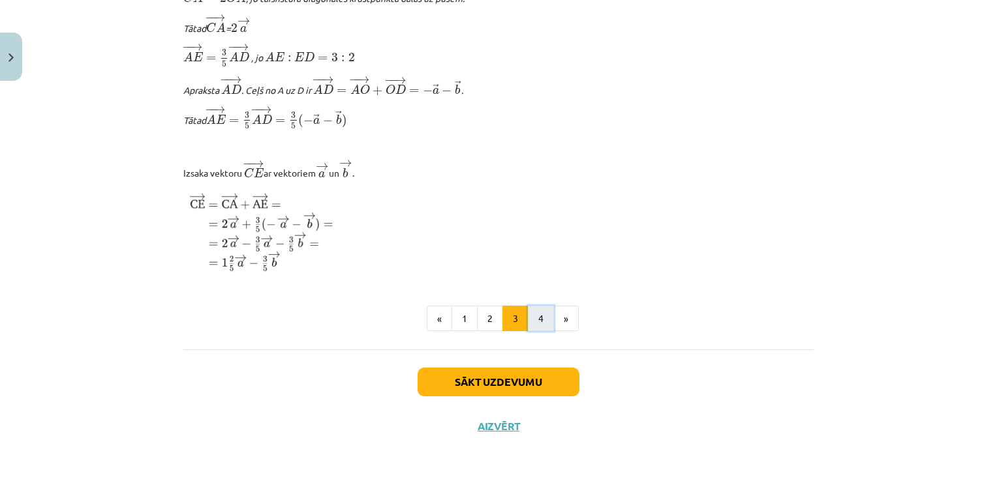
click at [542, 315] on button "4" at bounding box center [541, 319] width 26 height 26
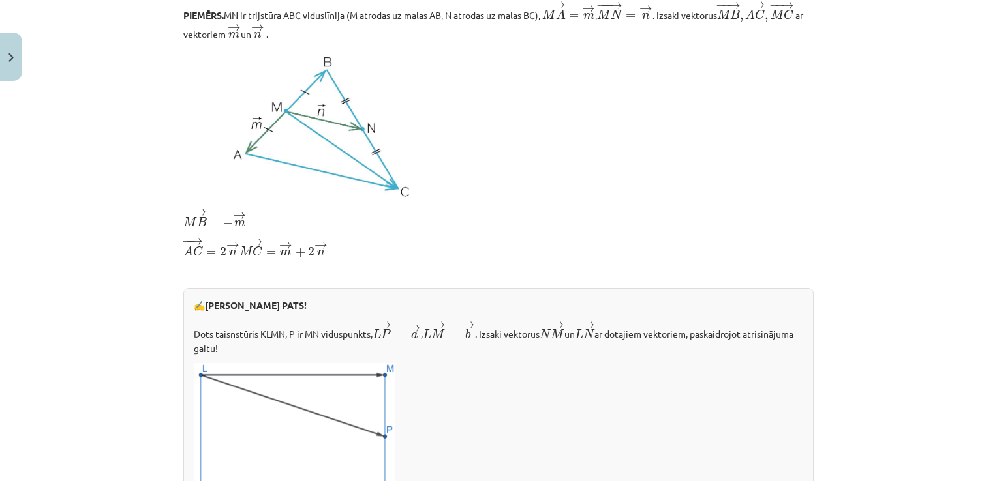
scroll to position [509, 0]
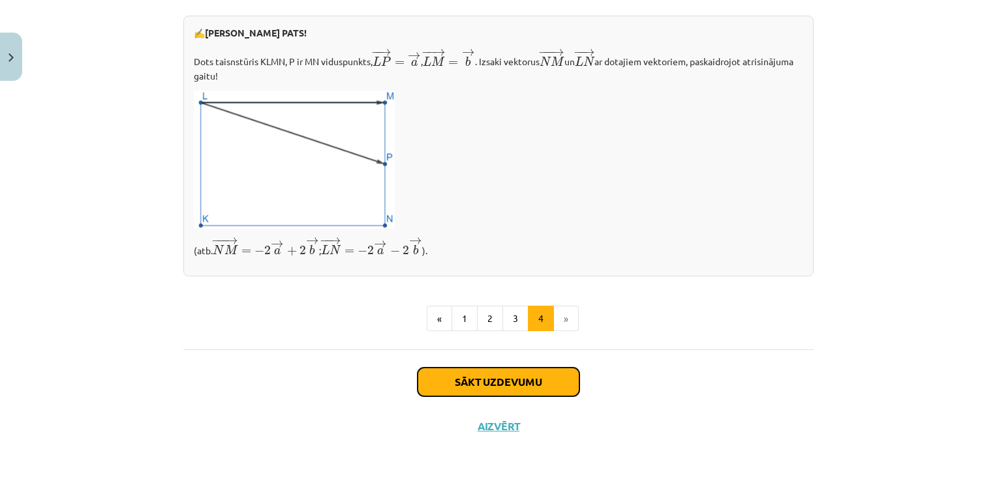
click at [529, 379] on button "Sākt uzdevumu" at bounding box center [499, 382] width 162 height 29
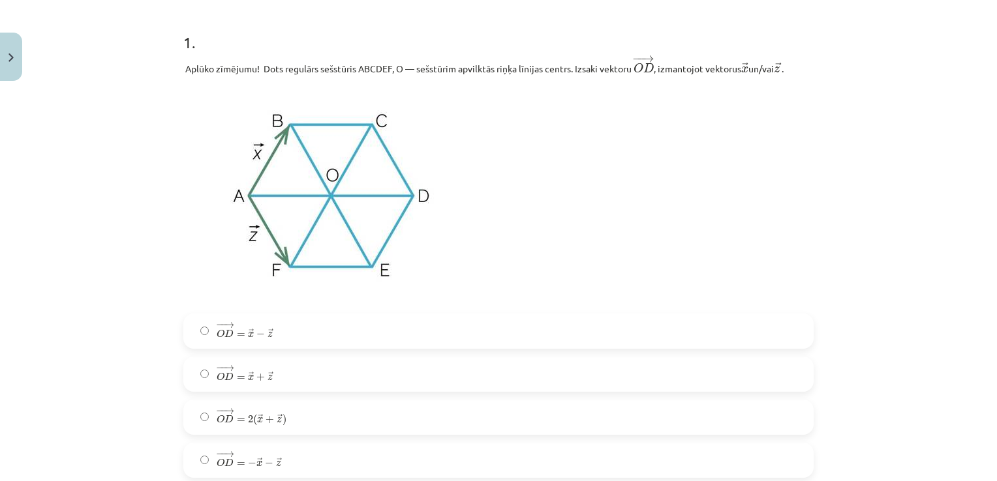
scroll to position [0, 0]
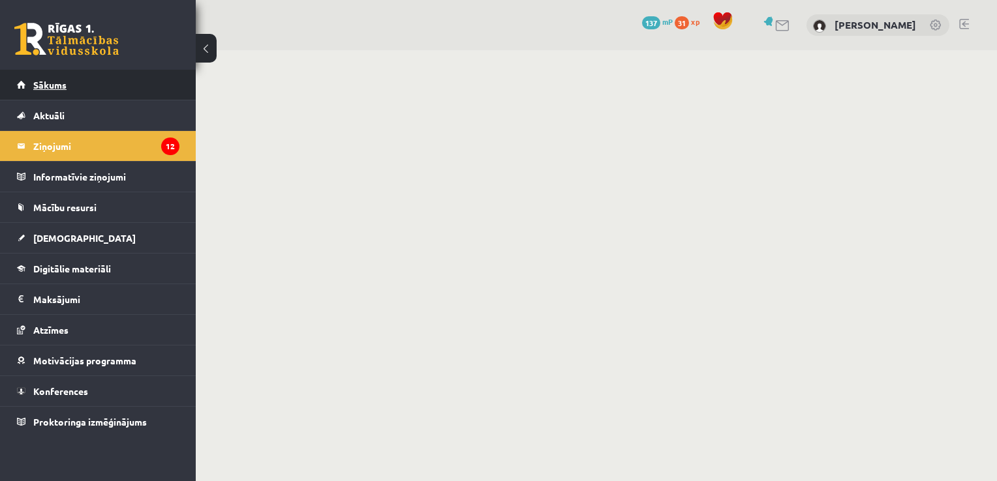
click at [84, 91] on link "Sākums" at bounding box center [98, 85] width 162 height 30
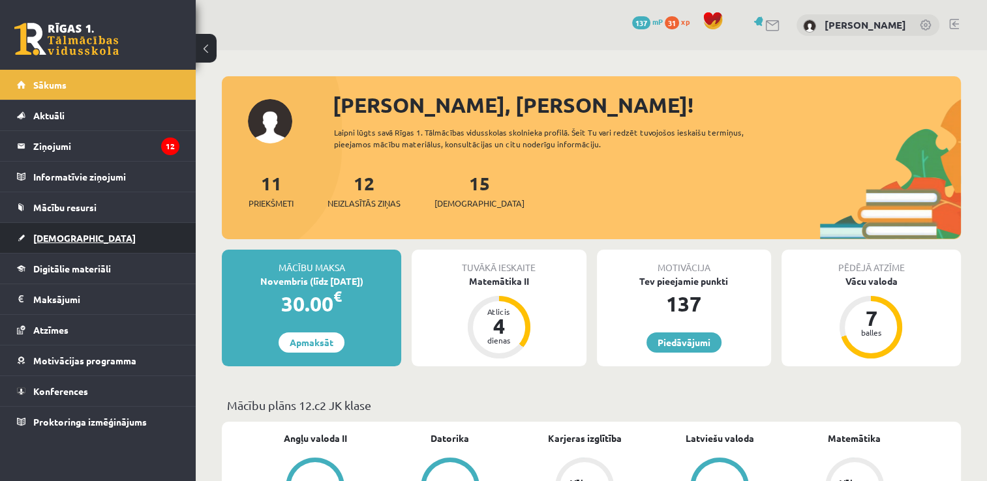
click at [80, 226] on link "[DEMOGRAPHIC_DATA]" at bounding box center [98, 238] width 162 height 30
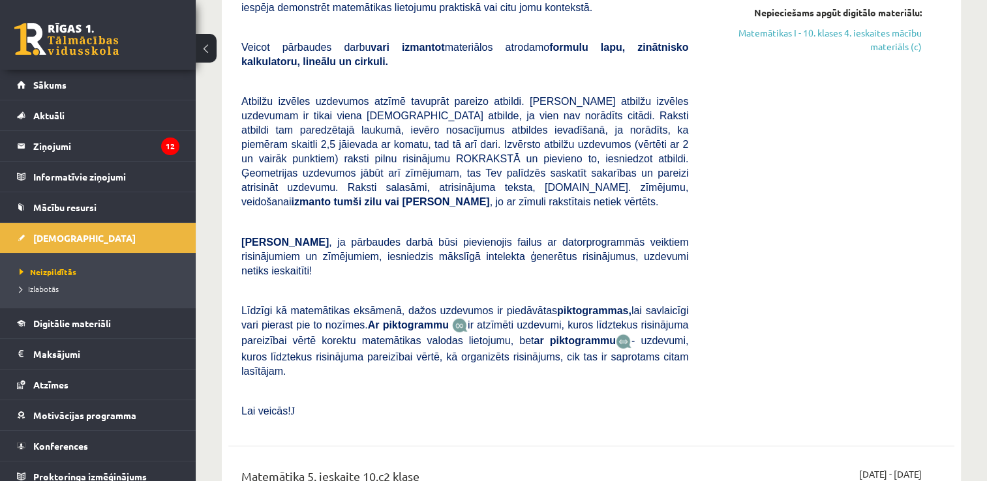
scroll to position [3236, 0]
